Goal: Information Seeking & Learning: Learn about a topic

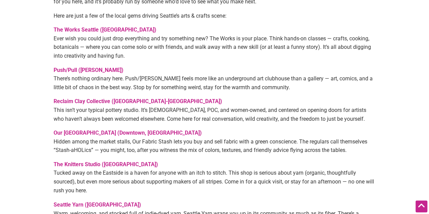
scroll to position [441, 0]
click at [78, 69] on link "Push/Pull ([PERSON_NAME])" at bounding box center [89, 69] width 70 height 6
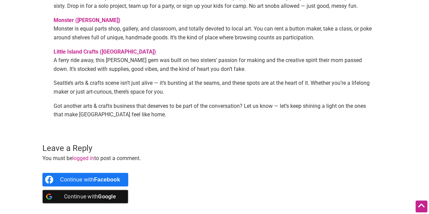
scroll to position [678, 0]
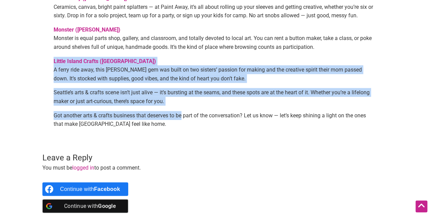
drag, startPoint x: 170, startPoint y: 54, endPoint x: 183, endPoint y: 117, distance: 64.0
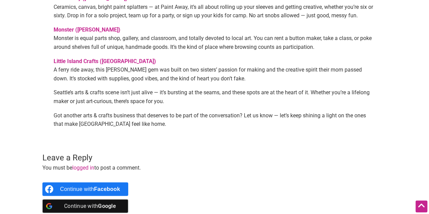
click at [184, 127] on p "Got another arts & crafts business that deserves to be part of the conversation…" at bounding box center [215, 119] width 322 height 17
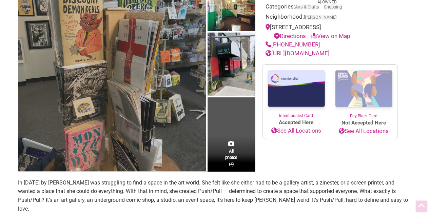
scroll to position [102, 0]
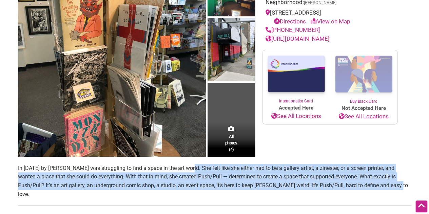
drag, startPoint x: 190, startPoint y: 167, endPoint x: 384, endPoint y: 183, distance: 194.5
click at [384, 183] on span "In [DATE] by [PERSON_NAME] was struggling to find a space in the art world. She…" at bounding box center [213, 181] width 390 height 33
click at [160, 178] on span "In [DATE] by [PERSON_NAME] was struggling to find a space in the art world. She…" at bounding box center [213, 181] width 390 height 33
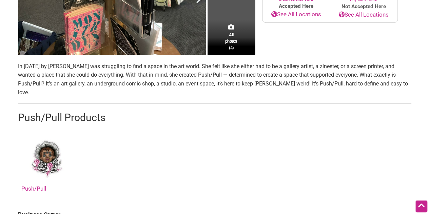
scroll to position [0, 0]
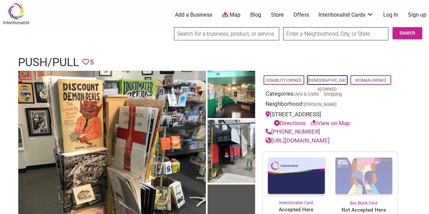
click at [319, 140] on link "[URL][DOMAIN_NAME]" at bounding box center [297, 140] width 64 height 7
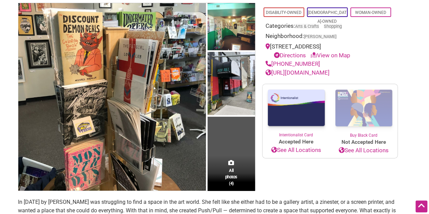
scroll to position [34, 0]
